Goal: Transaction & Acquisition: Purchase product/service

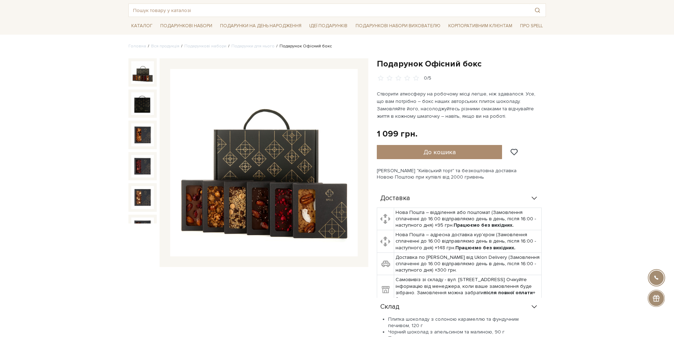
scroll to position [35, 0]
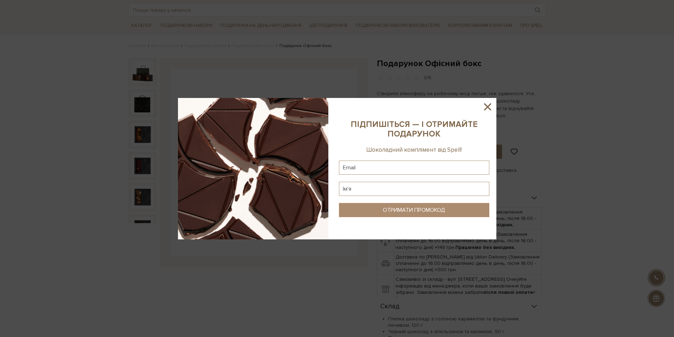
click at [486, 104] on icon at bounding box center [487, 106] width 7 height 7
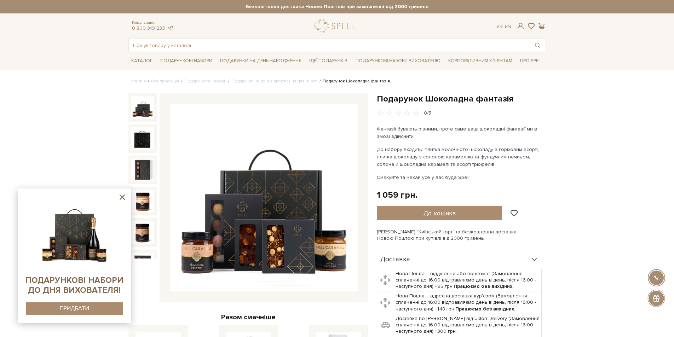
click at [138, 105] on img at bounding box center [142, 107] width 23 height 23
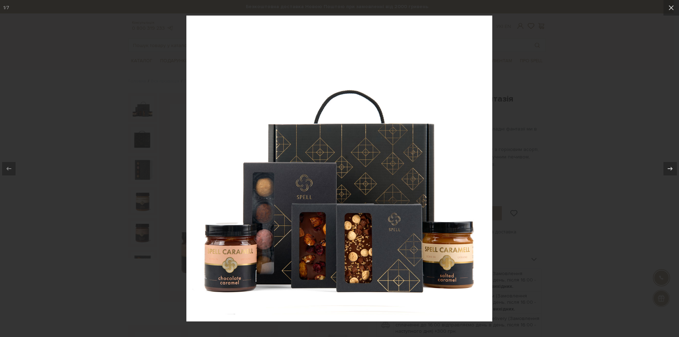
click at [120, 198] on div at bounding box center [339, 168] width 679 height 337
click at [672, 6] on icon at bounding box center [671, 8] width 8 height 8
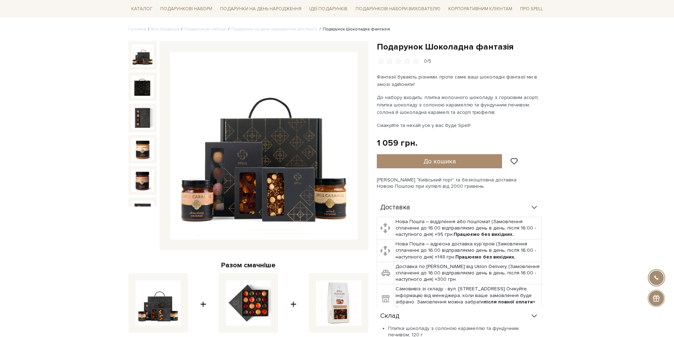
scroll to position [35, 0]
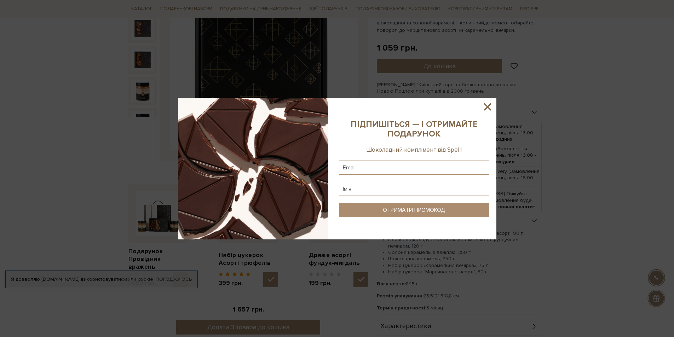
click at [488, 107] on icon at bounding box center [487, 106] width 7 height 7
